Goal: Task Accomplishment & Management: Manage account settings

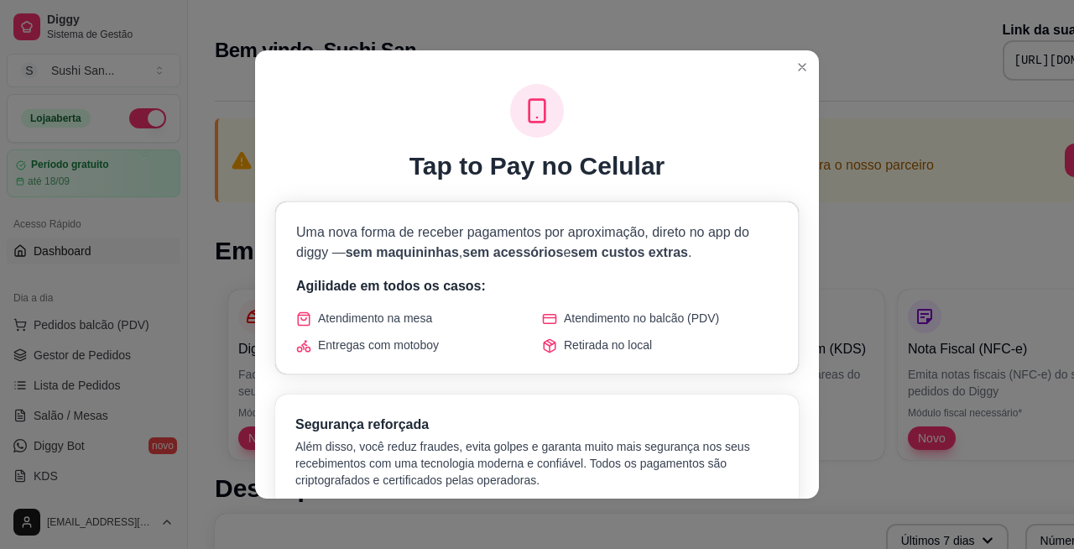
click at [796, 66] on div "Bem vindo, Sushi San Link da sua loja [URL][DOMAIN_NAME]" at bounding box center [700, 50] width 971 height 60
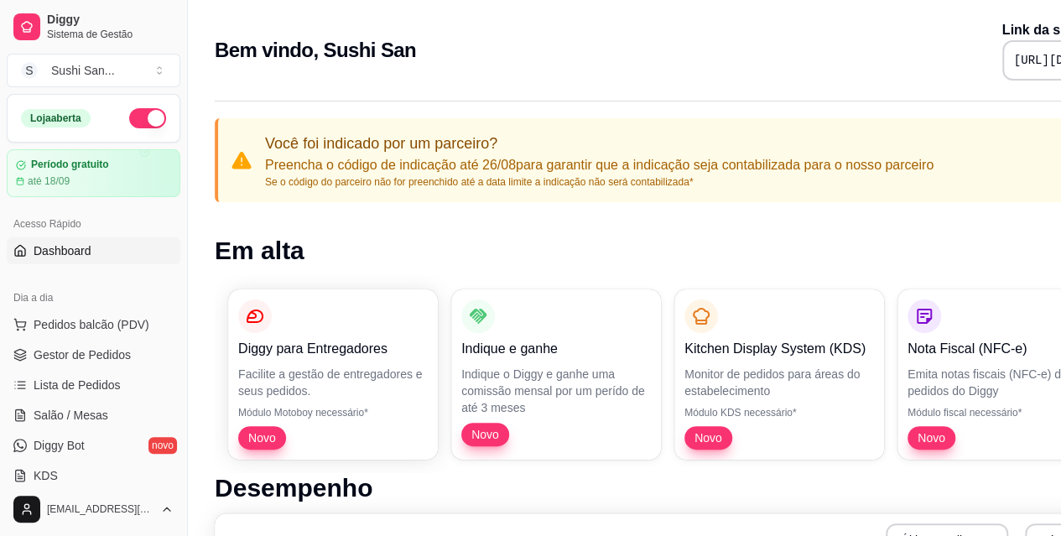
click at [114, 386] on span "Lista de Pedidos" at bounding box center [77, 385] width 87 height 17
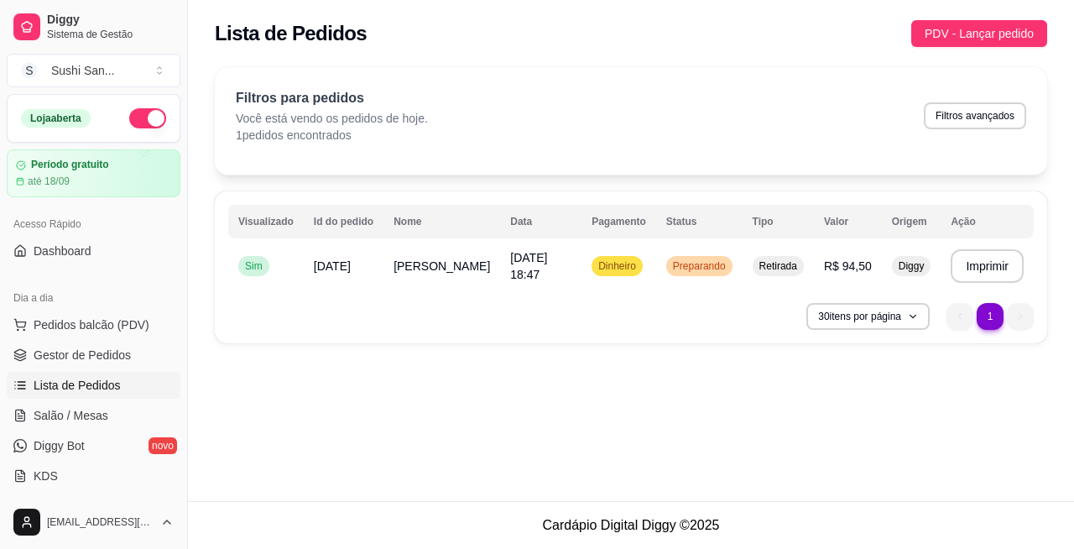
click at [471, 289] on td "[PERSON_NAME]" at bounding box center [441, 265] width 117 height 47
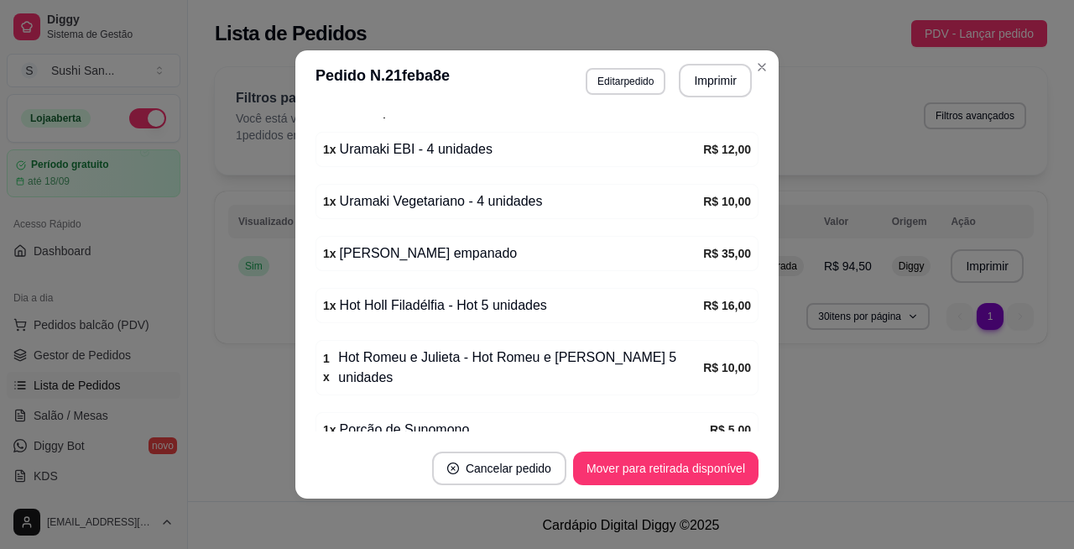
scroll to position [409, 0]
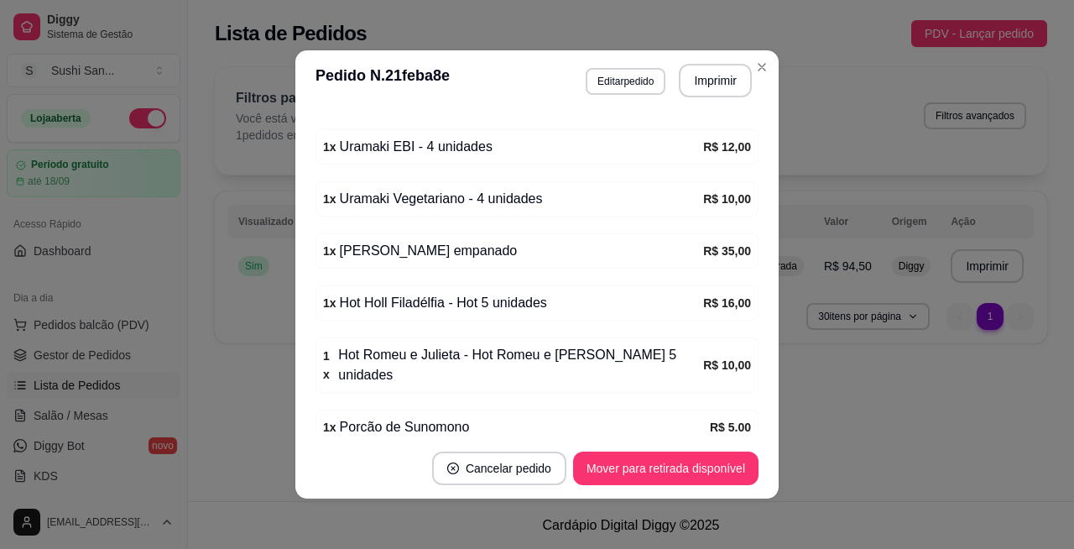
click at [760, 63] on div "**********" at bounding box center [631, 210] width 886 height 306
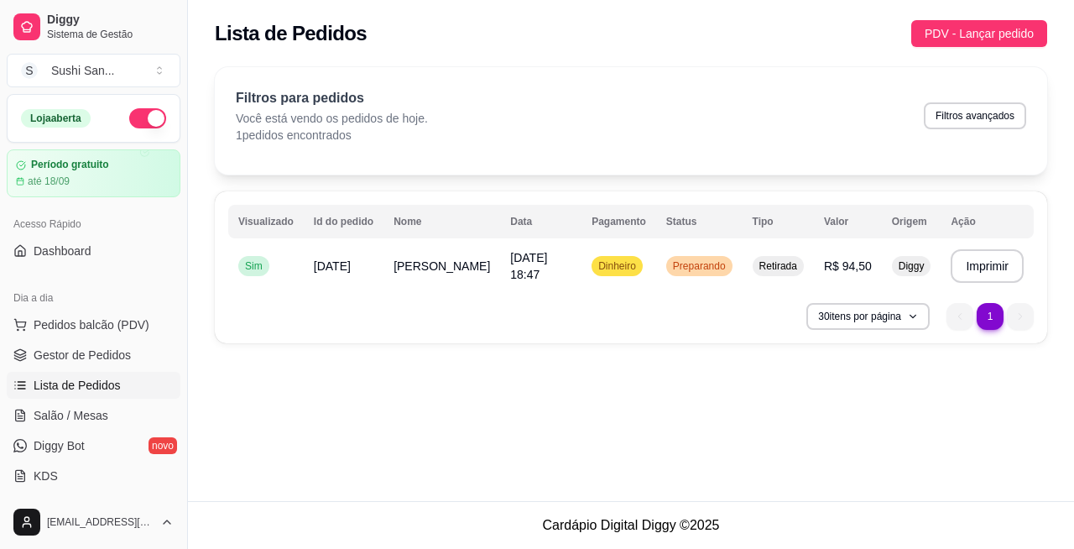
click at [557, 305] on div "30 itens por página 1 1" at bounding box center [630, 316] width 805 height 27
click at [544, 283] on td "[DATE] 18:47" at bounding box center [540, 265] width 81 height 47
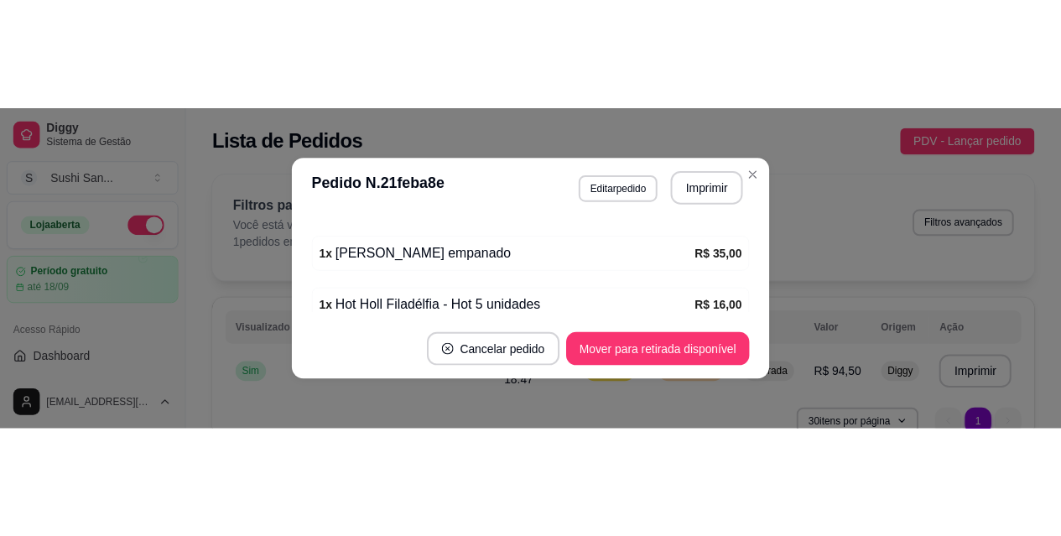
scroll to position [513, 0]
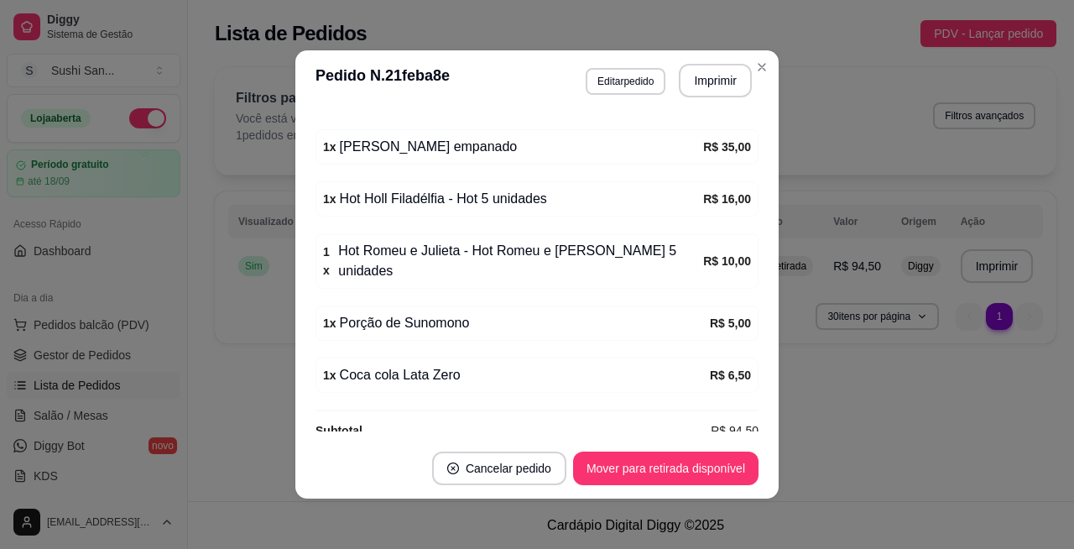
click at [755, 65] on div "**********" at bounding box center [635, 210] width 895 height 306
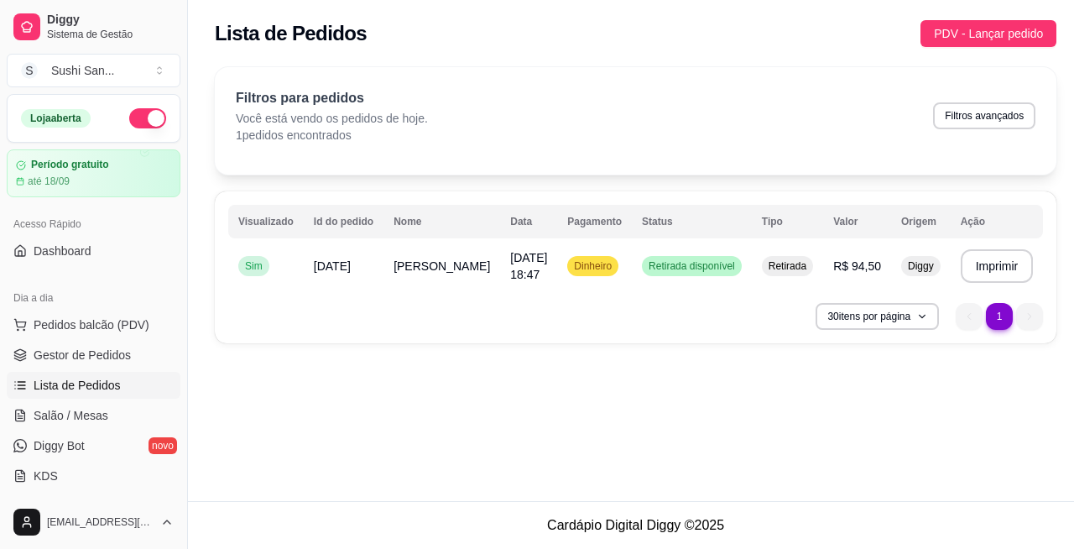
click at [153, 346] on link "Gestor de Pedidos" at bounding box center [94, 354] width 174 height 27
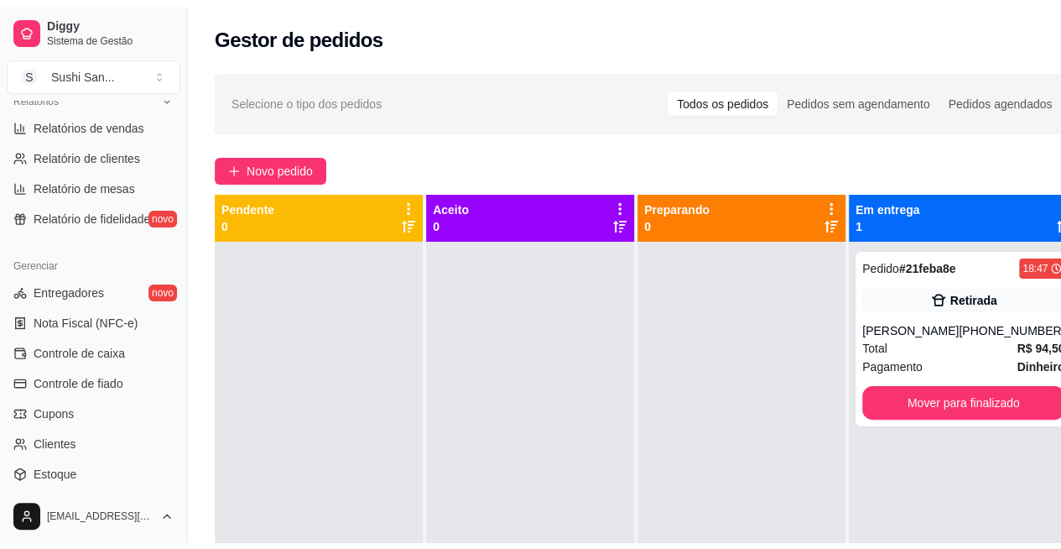
scroll to position [579, 0]
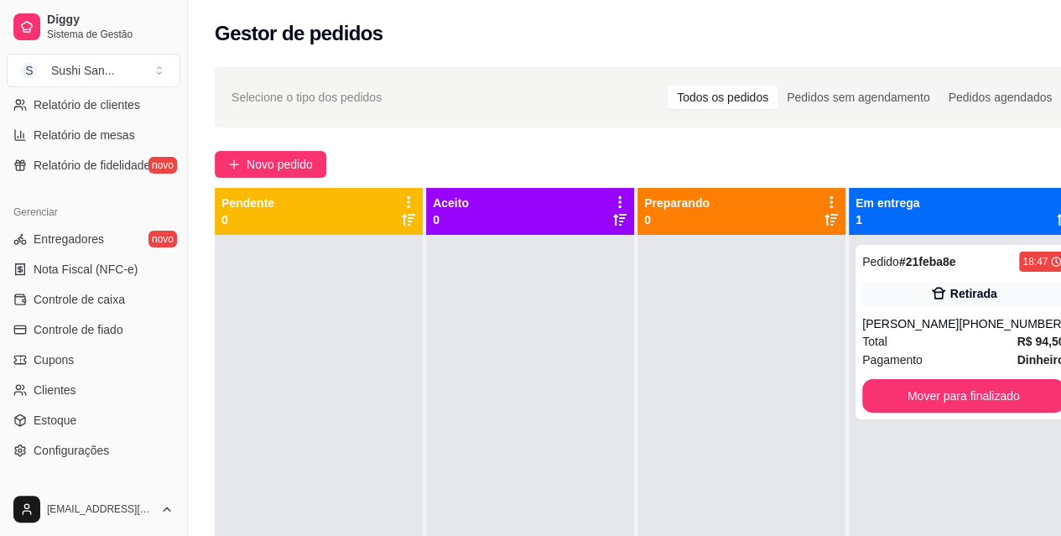
click at [119, 456] on link "Configurações" at bounding box center [94, 450] width 174 height 27
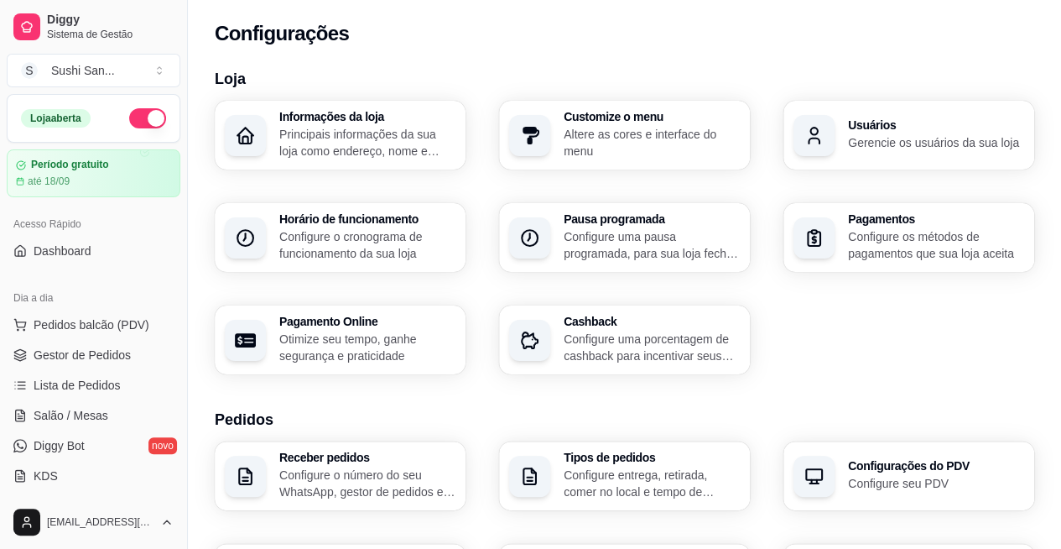
click at [125, 346] on span "Gestor de Pedidos" at bounding box center [82, 354] width 97 height 17
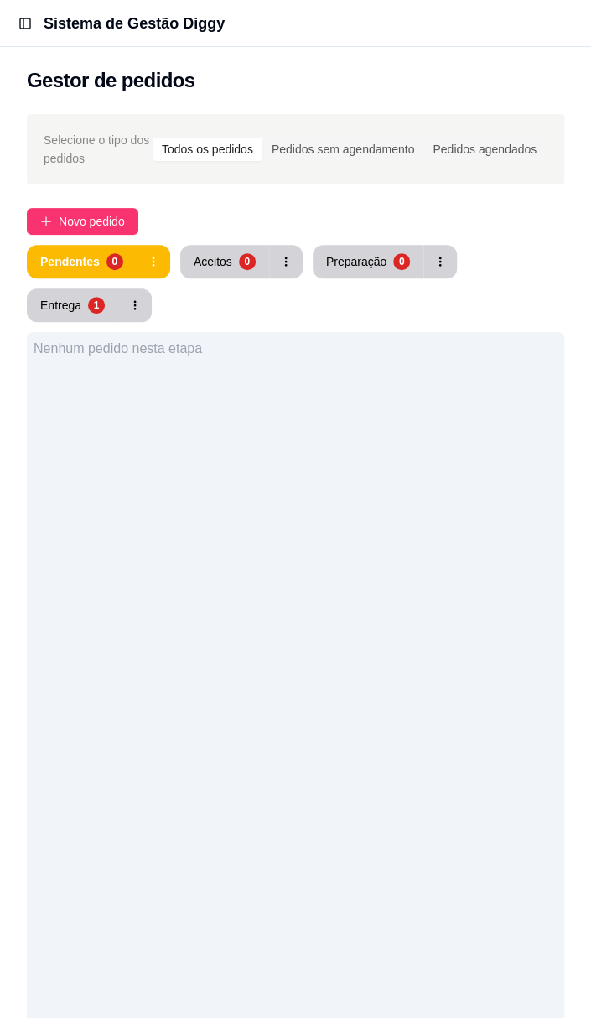
click at [0, 548] on div "Selecione o tipo dos pedidos Todos os pedidos Pedidos sem agendamento Pedidos a…" at bounding box center [295, 737] width 591 height 1267
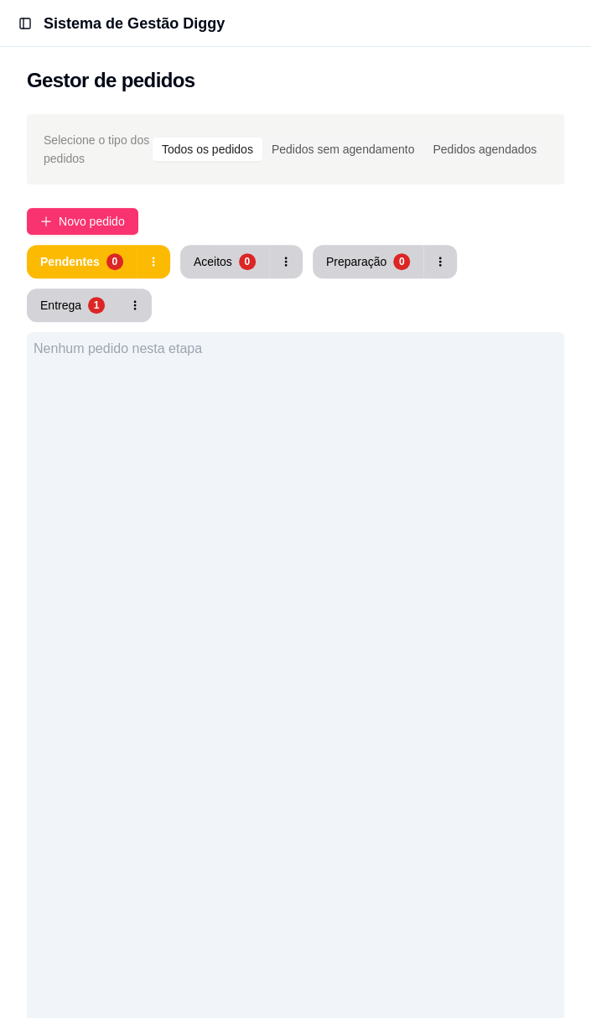
click at [0, 548] on div "Selecione o tipo dos pedidos Todos os pedidos Pedidos sem agendamento Pedidos a…" at bounding box center [295, 737] width 591 height 1267
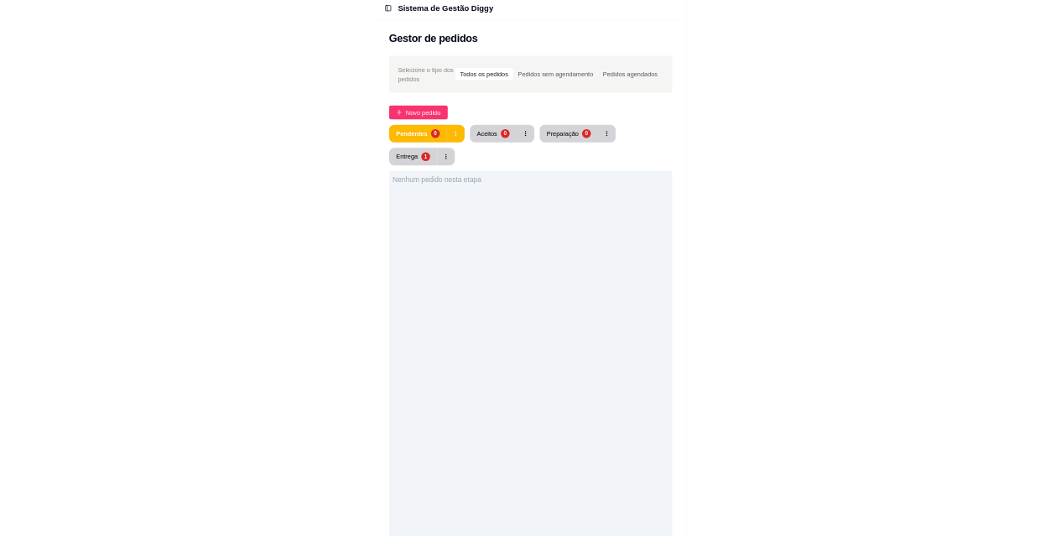
scroll to position [14, 0]
